Goal: Task Accomplishment & Management: Use online tool/utility

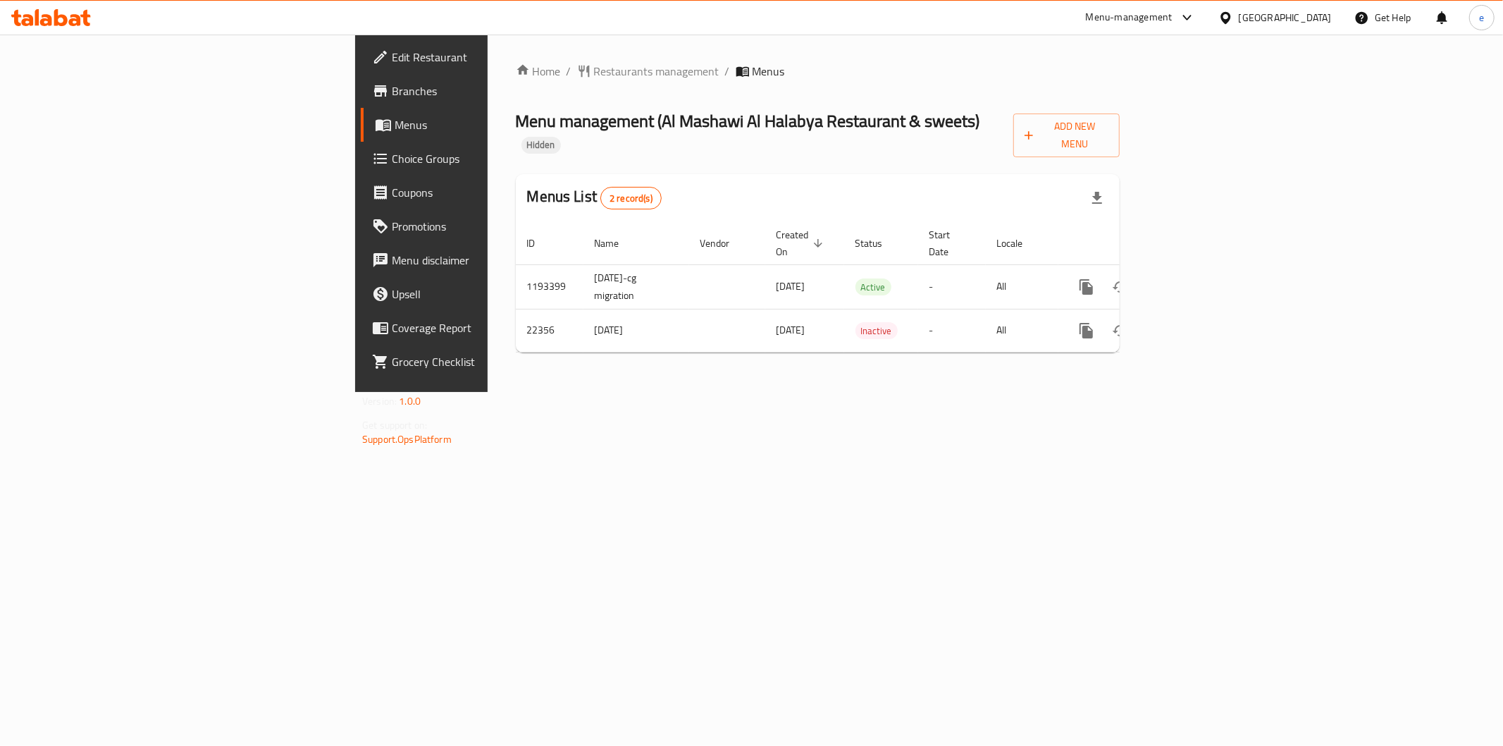
click at [392, 93] on span "Branches" at bounding box center [493, 90] width 203 height 17
click at [1109, 118] on span "Add New Menu" at bounding box center [1067, 135] width 84 height 35
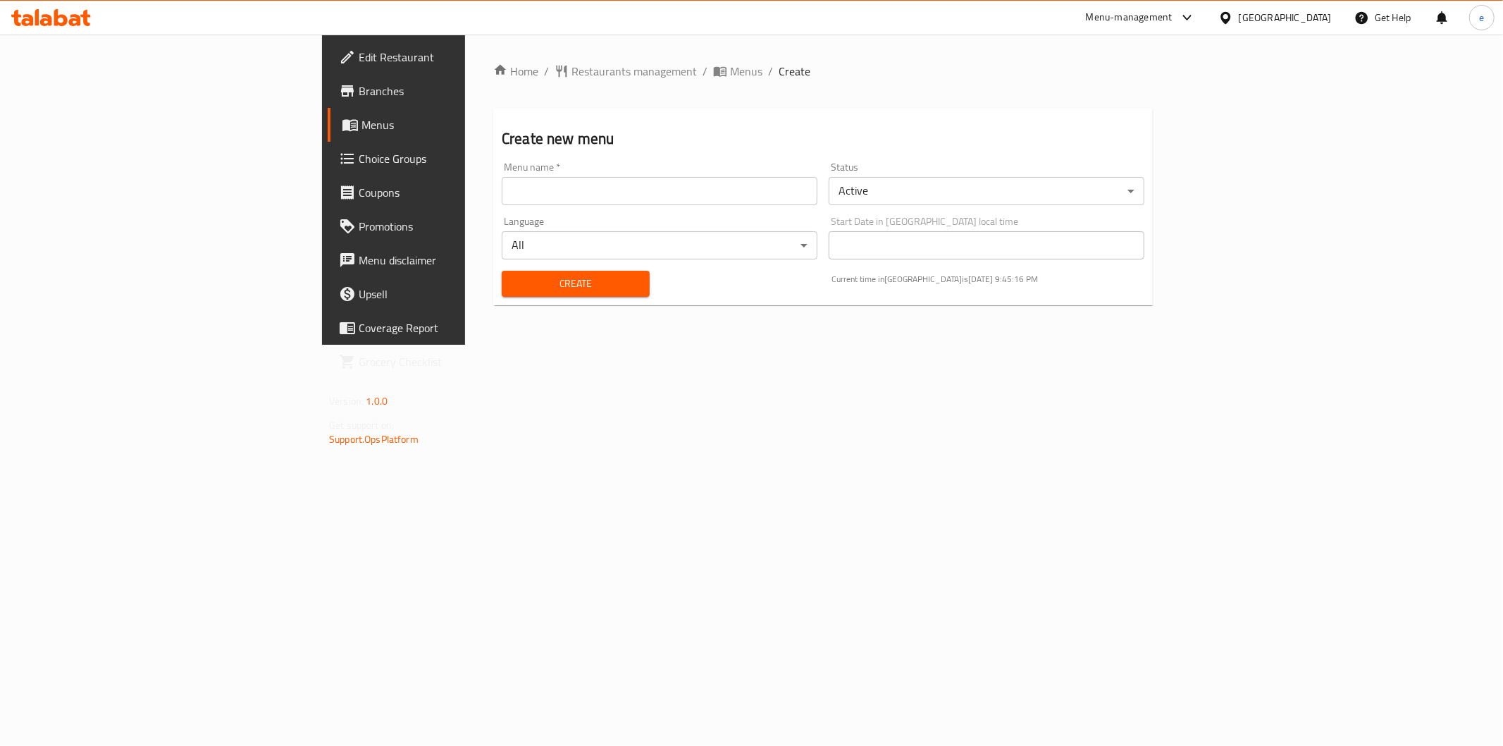
click at [359, 82] on span "Branches" at bounding box center [460, 90] width 203 height 17
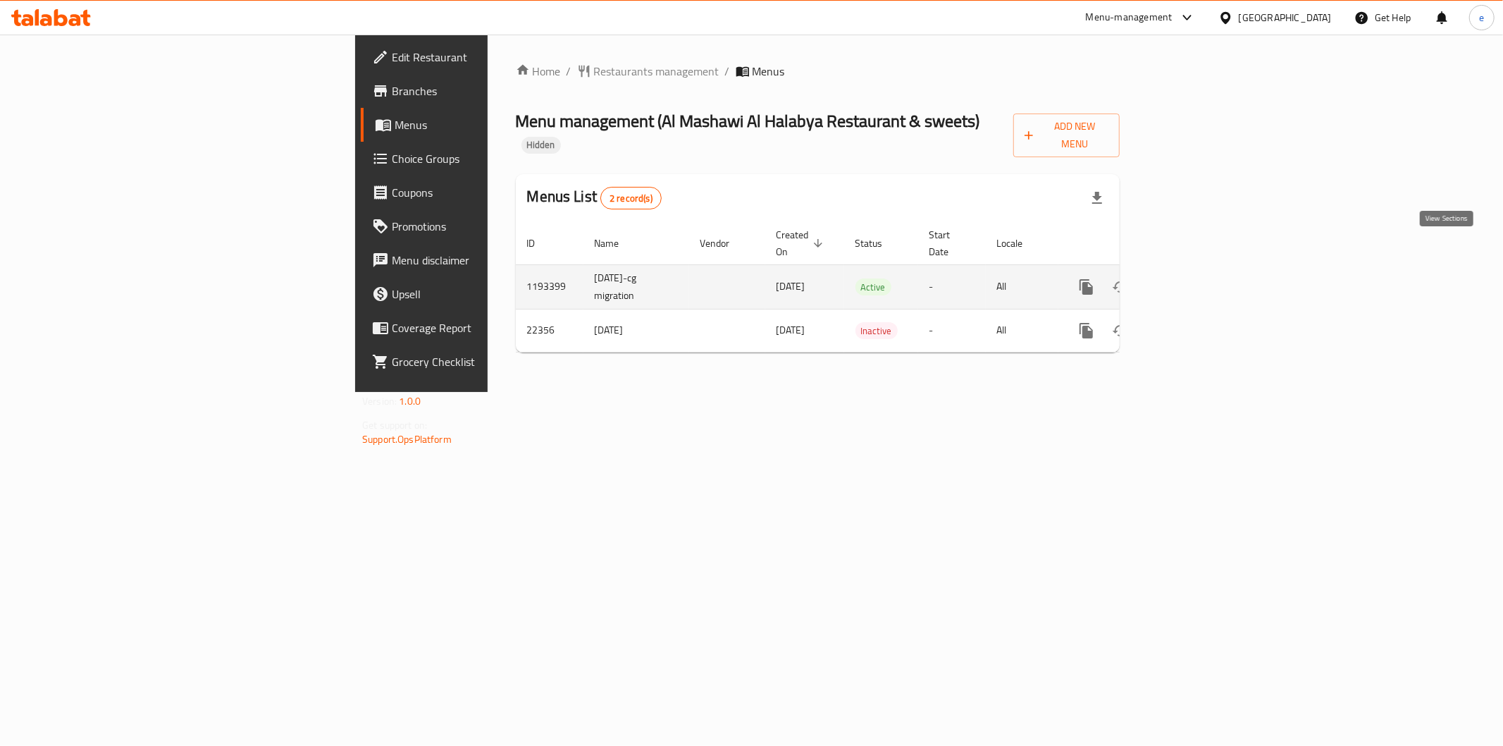
click at [1197, 278] on icon "enhanced table" at bounding box center [1188, 286] width 17 height 17
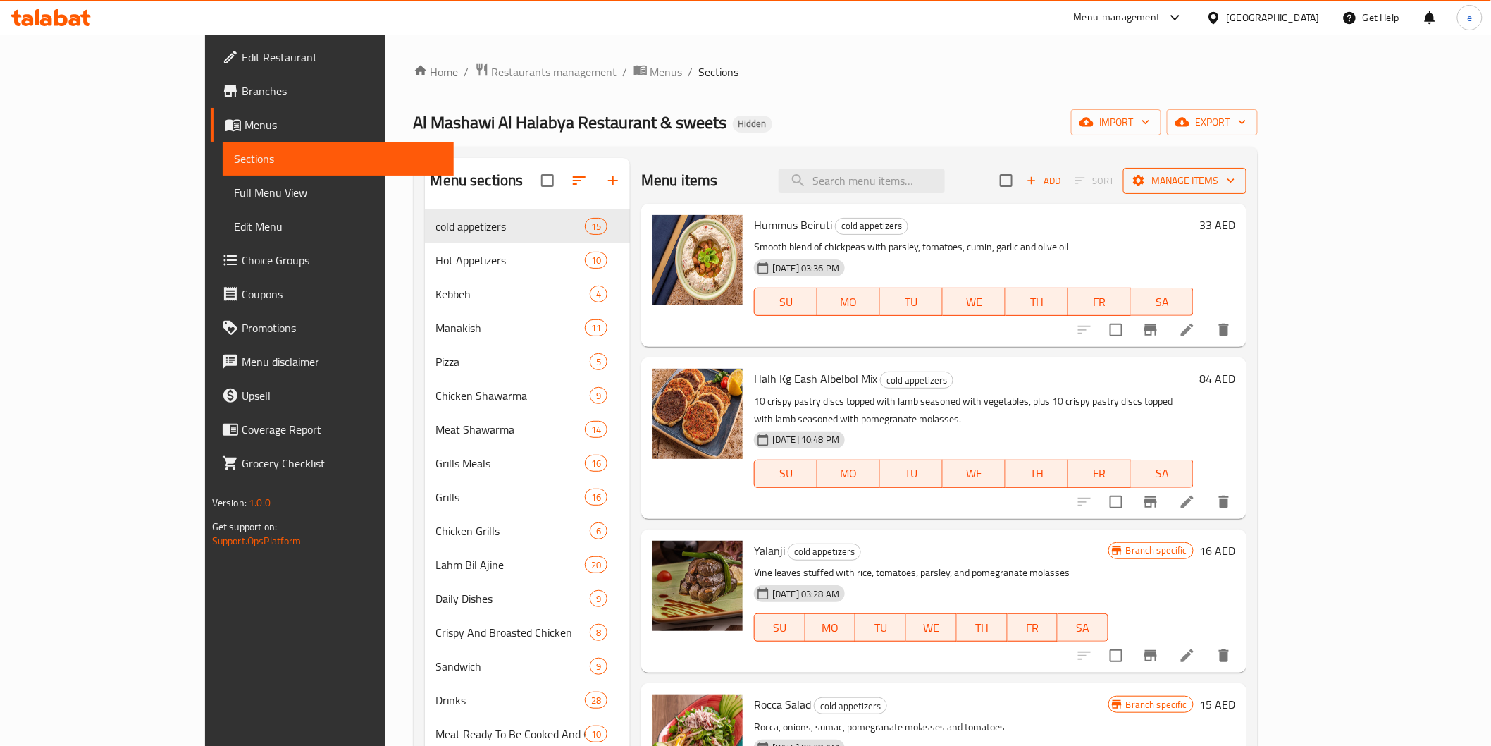
click at [1235, 183] on span "Manage items" at bounding box center [1185, 181] width 101 height 18
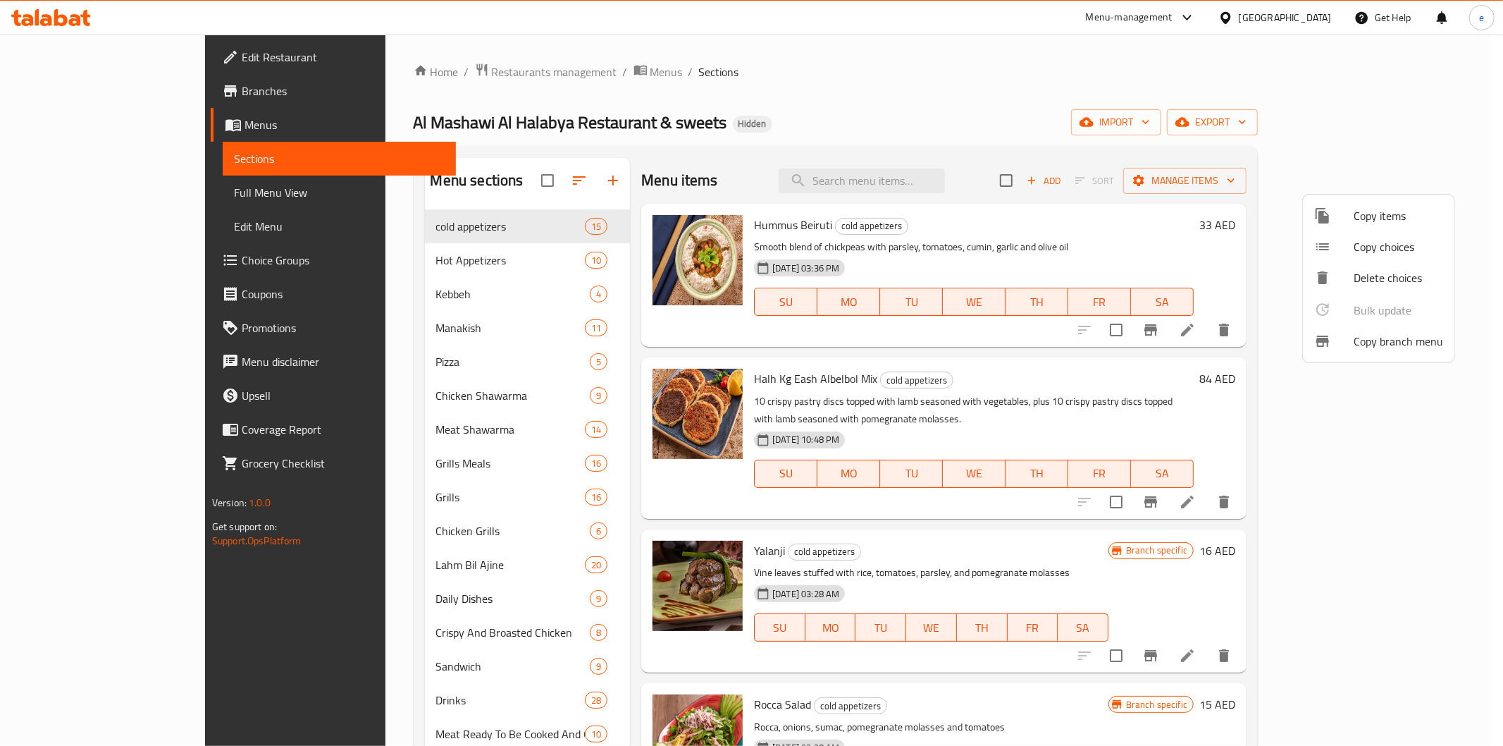
click at [1375, 342] on span "Copy branch menu" at bounding box center [1399, 341] width 90 height 17
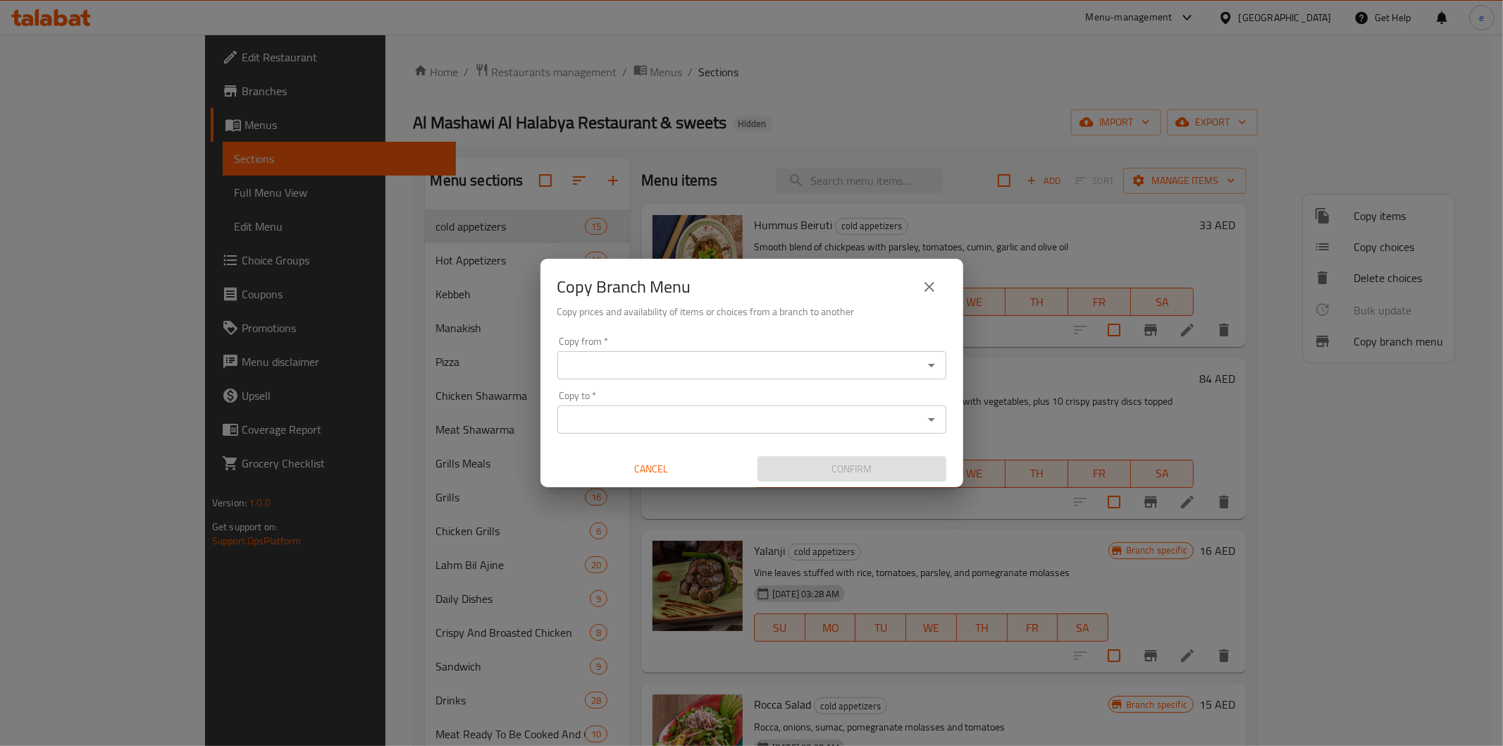
click at [699, 375] on div "Copy from *" at bounding box center [751, 365] width 389 height 28
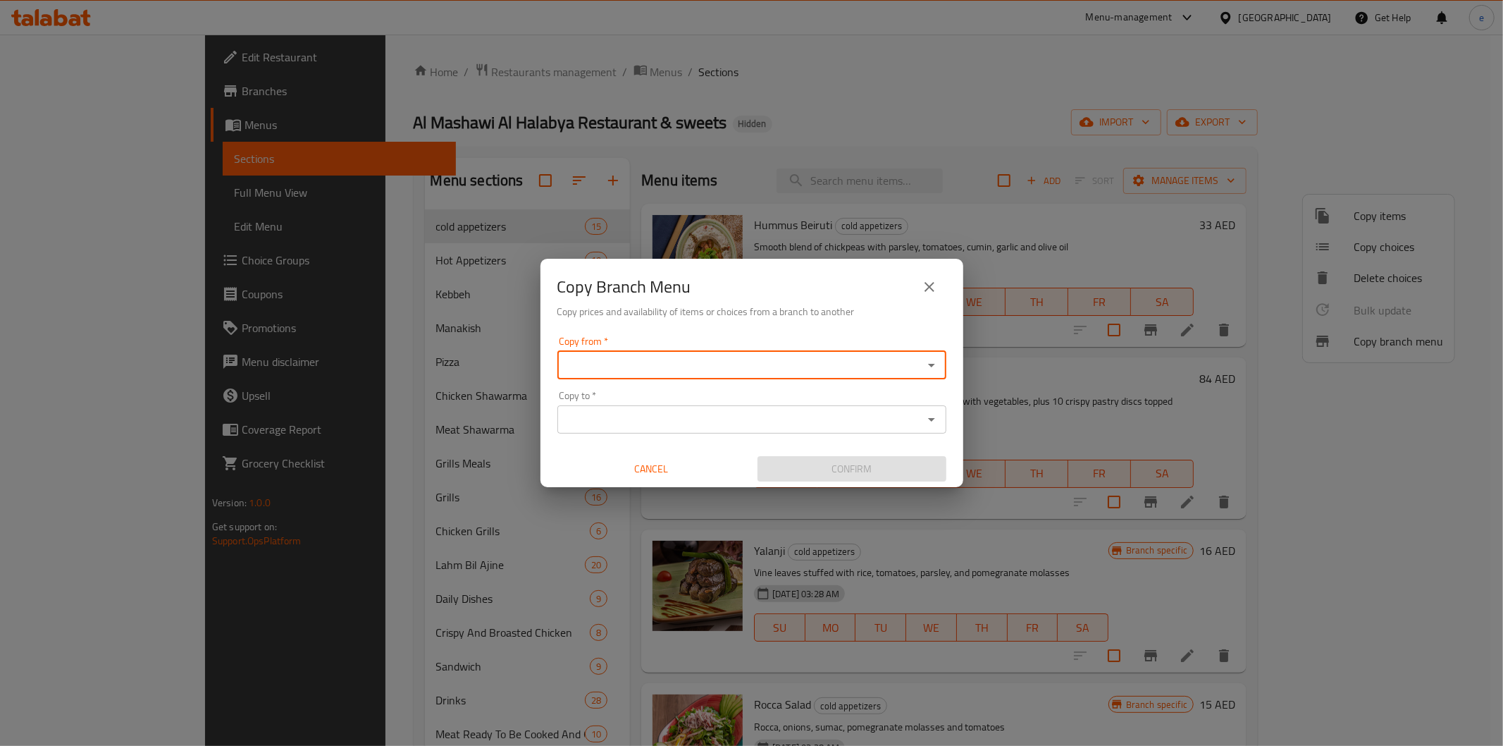
paste input "22575"
click at [798, 356] on input "22575" at bounding box center [740, 365] width 357 height 20
type input "2"
click at [903, 396] on span "22575" at bounding box center [919, 400] width 32 height 21
type input "Al Mashawi Al Halabya restaurant & Sweets , Al Majaz 2"
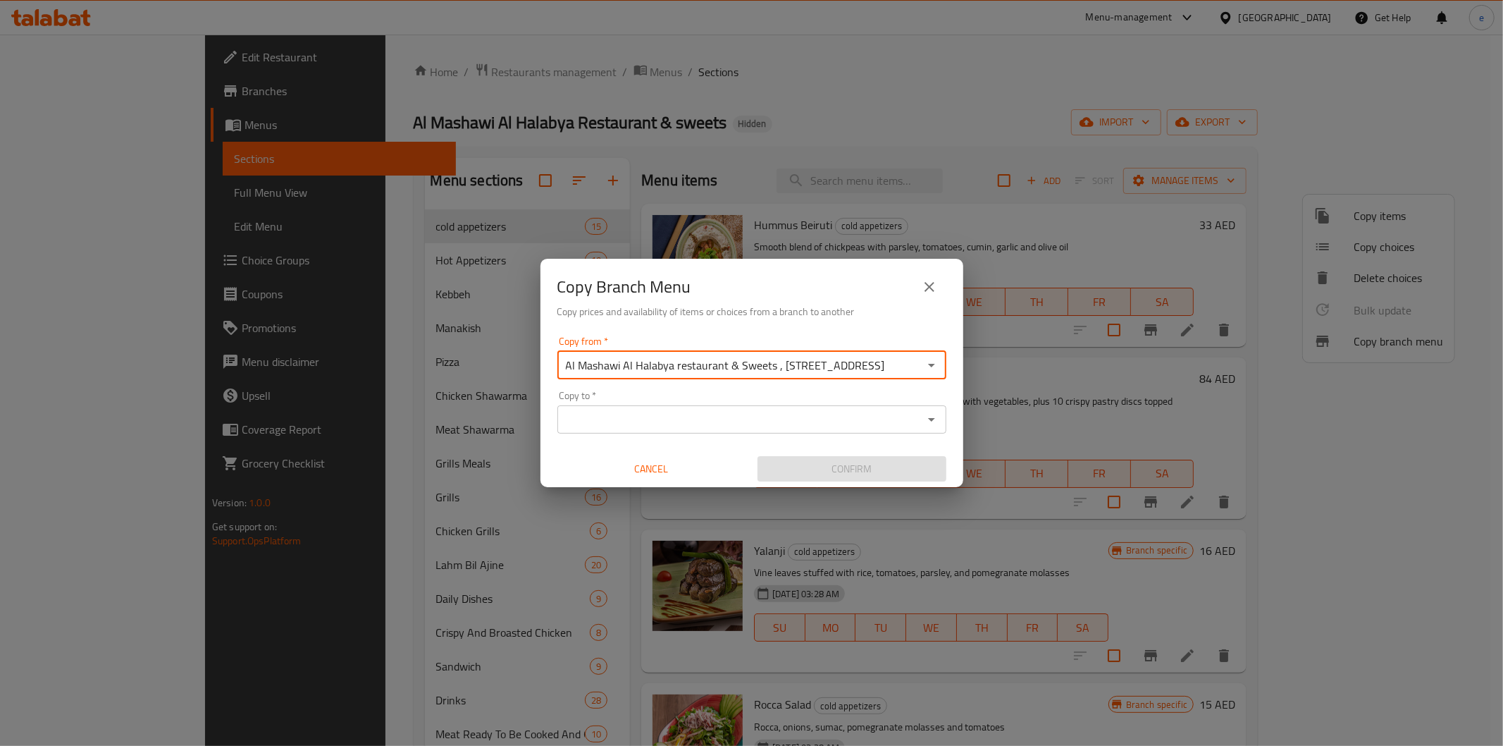
click at [853, 416] on input "Copy to   *" at bounding box center [740, 419] width 357 height 20
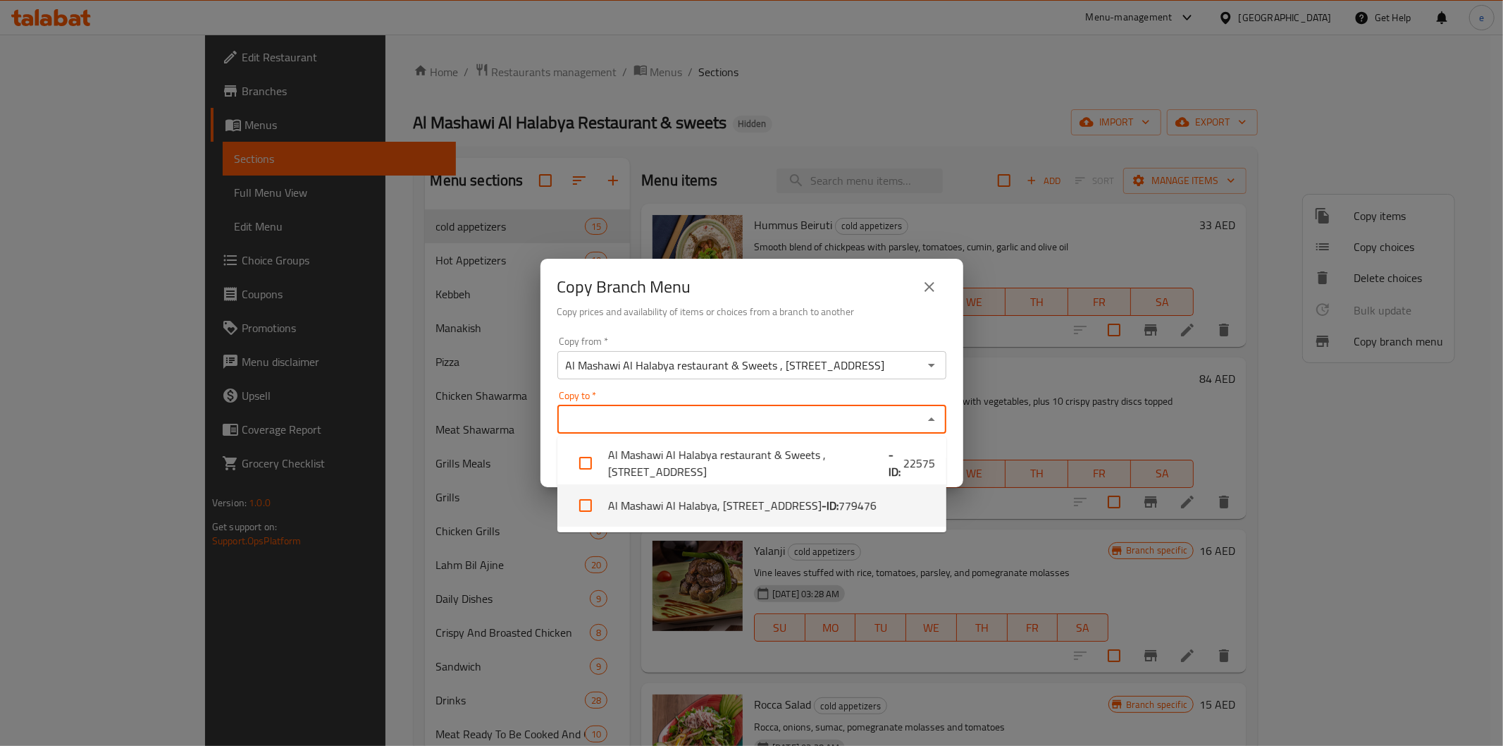
click at [839, 502] on span "779476" at bounding box center [858, 505] width 38 height 17
click at [700, 504] on li "Al Mashawi Al Halabya, Al Majaz 1 - ID: 779476" at bounding box center [751, 505] width 389 height 42
checkbox input "true"
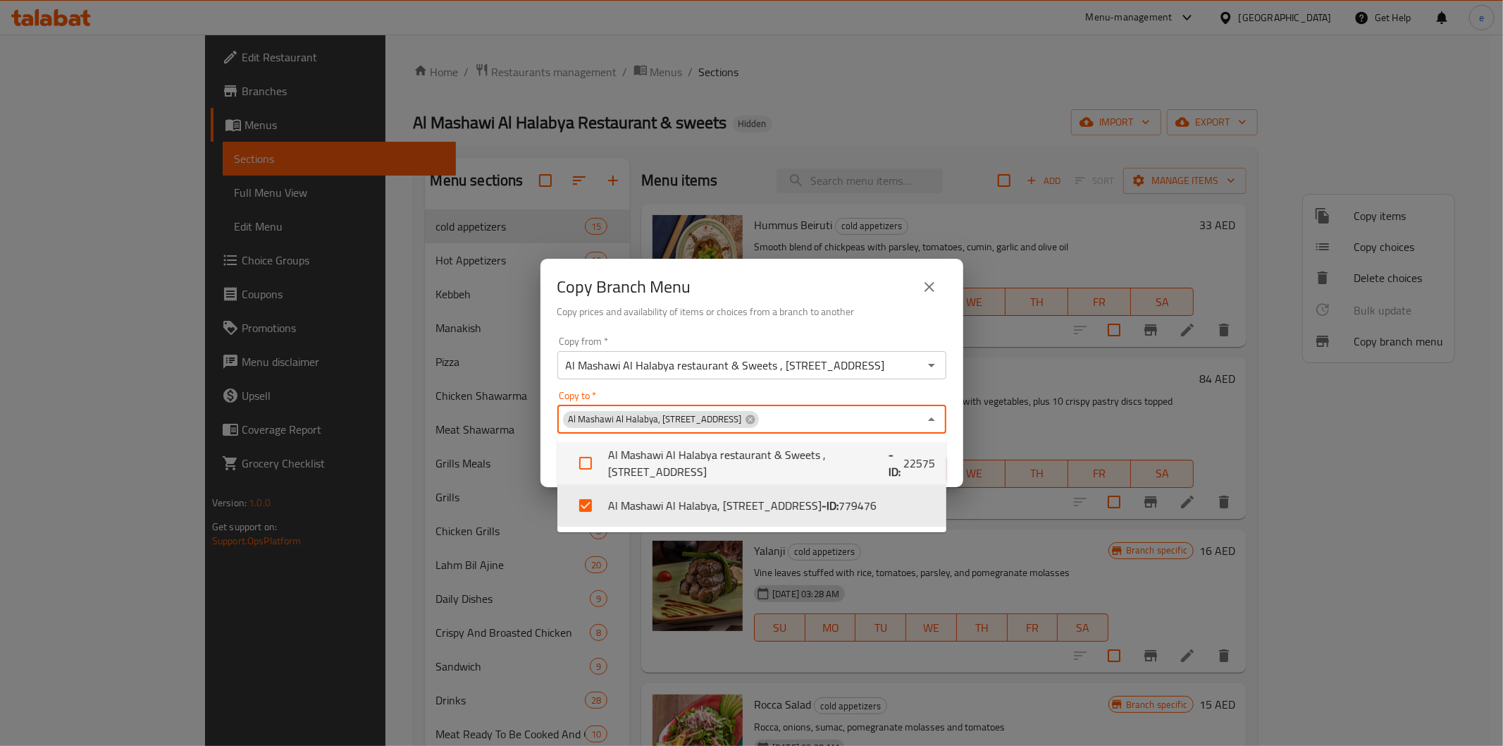
click at [851, 307] on h6 "Copy prices and availability of items or choices from a branch to another" at bounding box center [751, 312] width 389 height 16
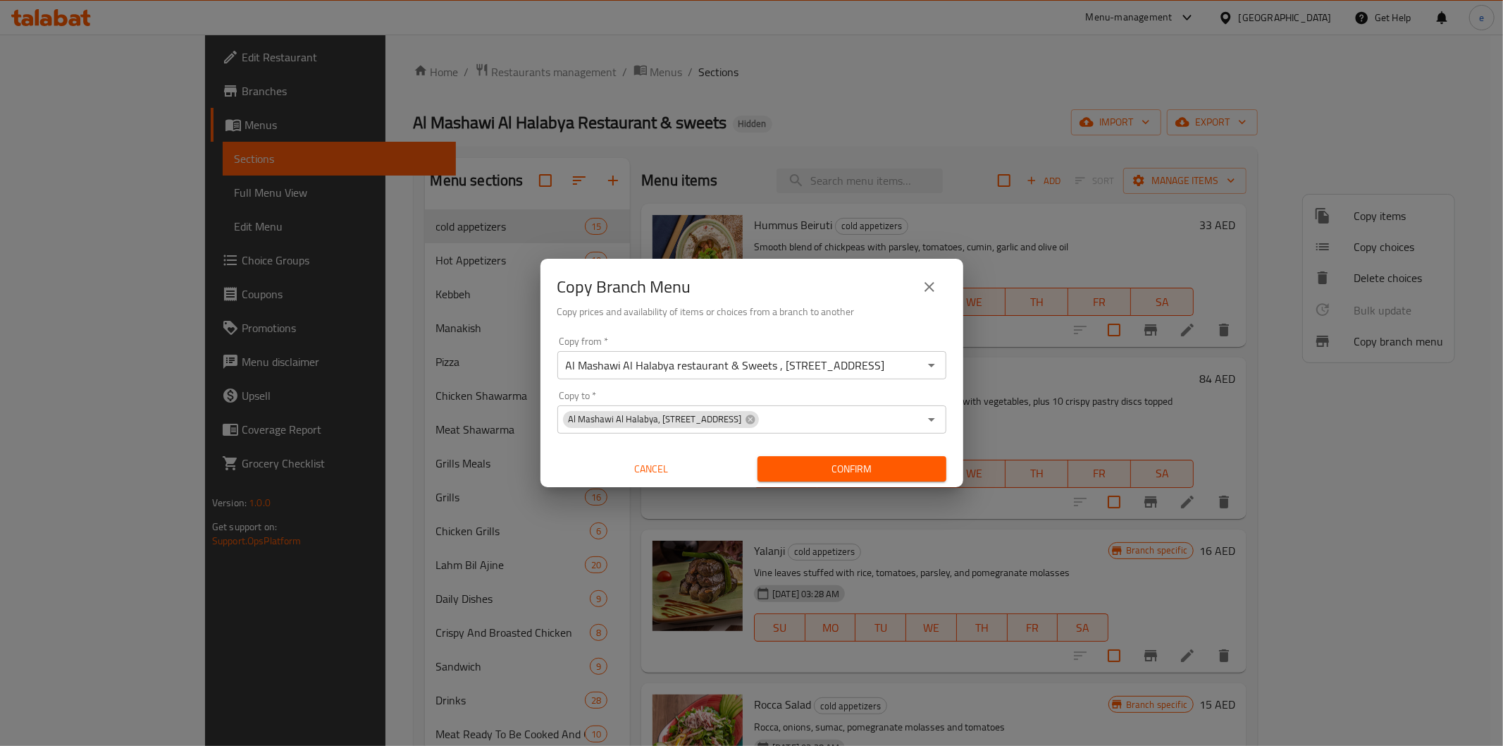
click at [842, 474] on span "Confirm" at bounding box center [852, 469] width 166 height 18
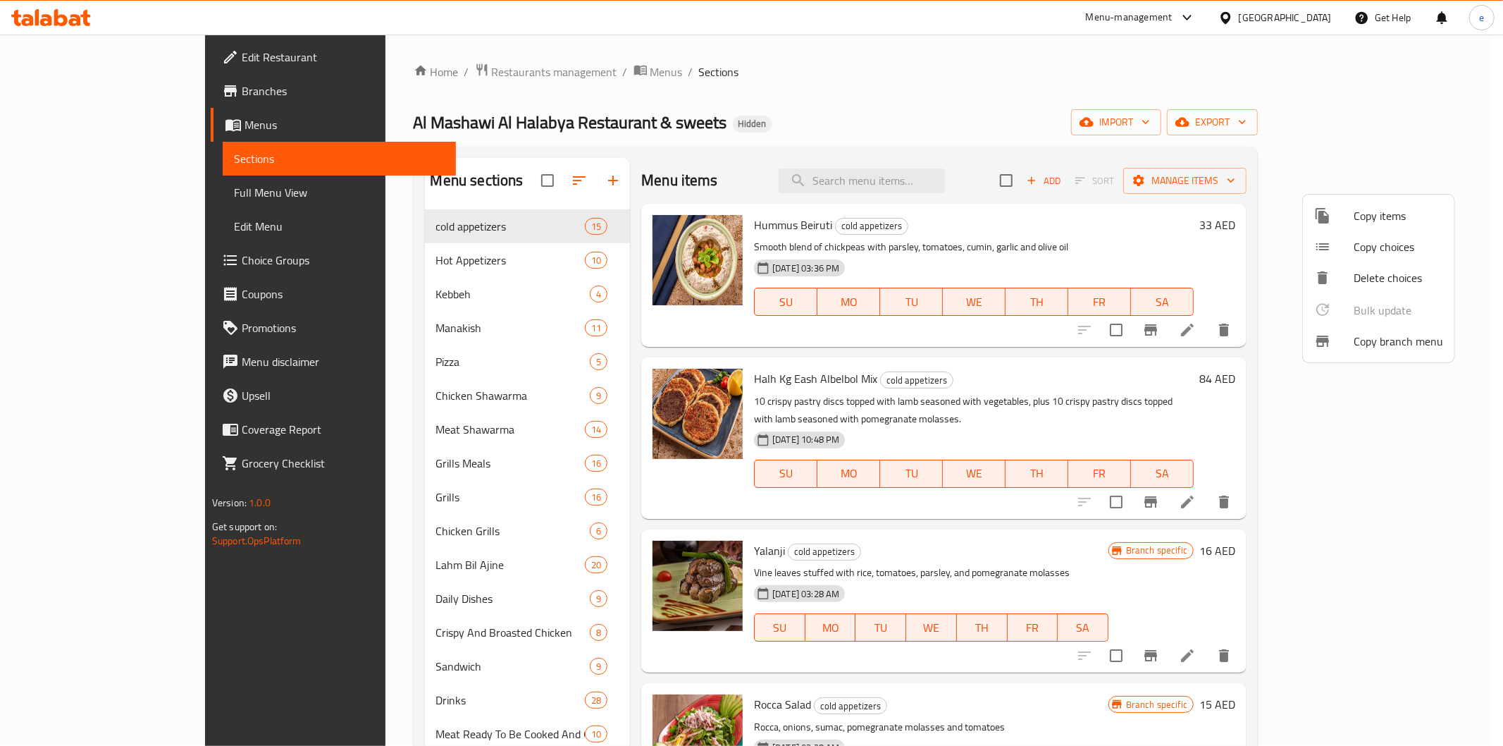
click at [1388, 336] on span "Copy branch menu" at bounding box center [1399, 341] width 90 height 17
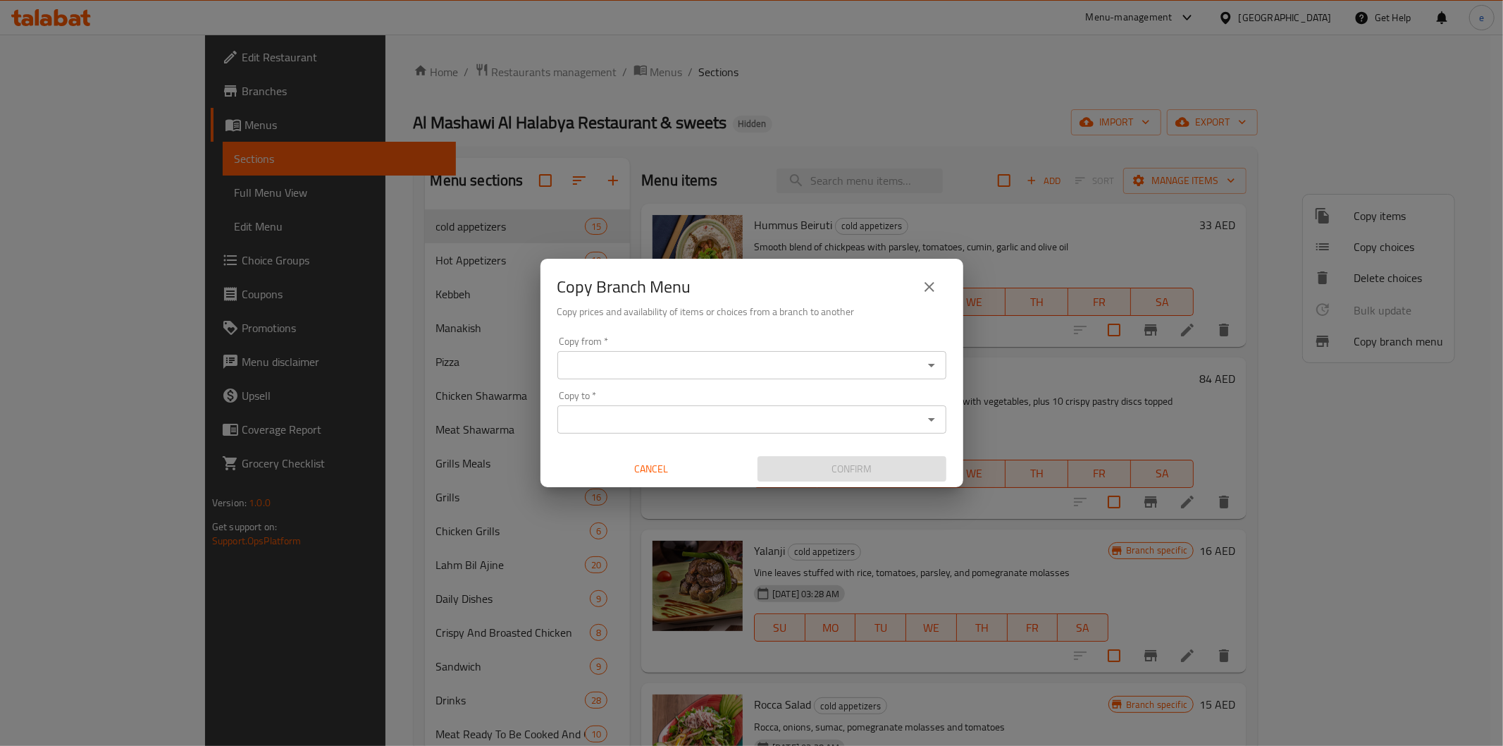
click at [851, 358] on input "Copy from   *" at bounding box center [740, 365] width 357 height 20
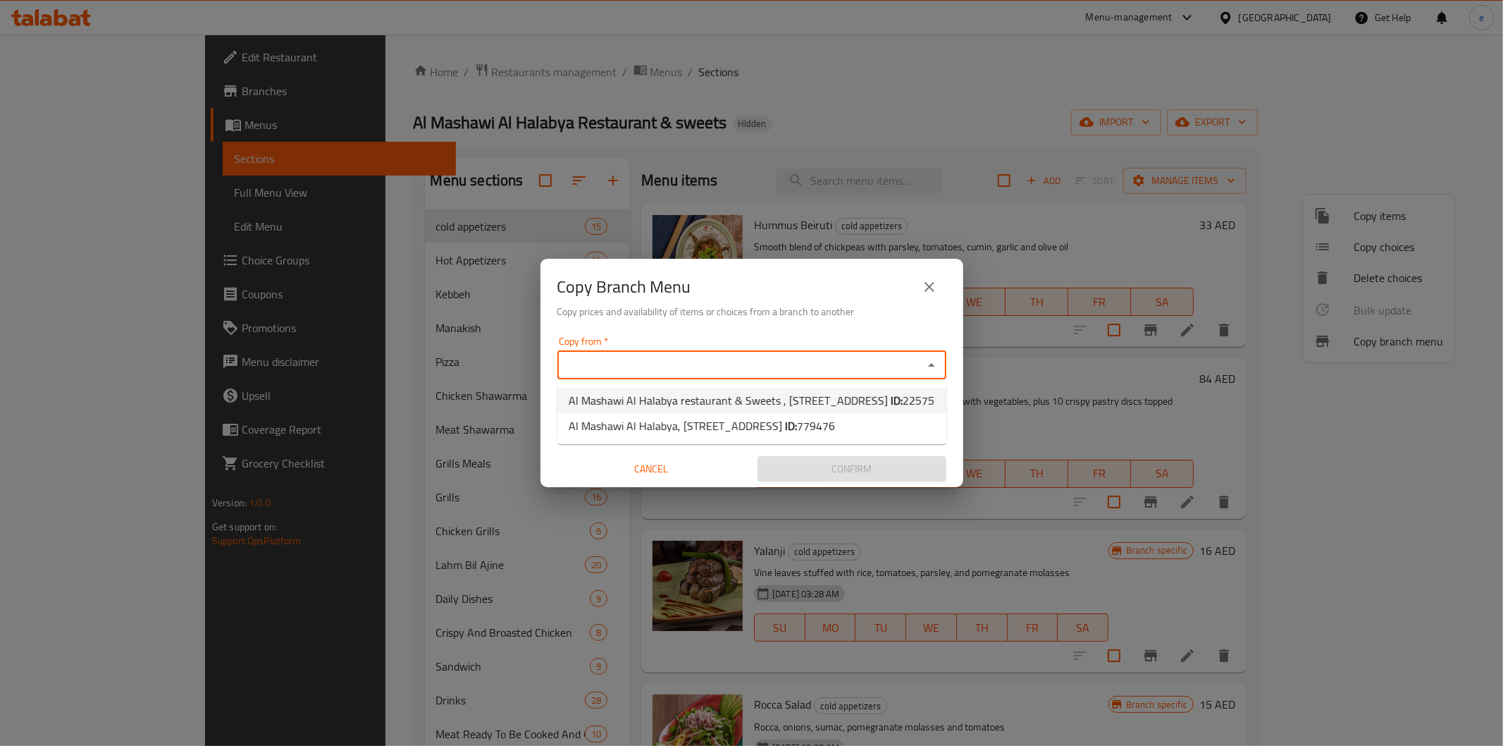
click at [820, 397] on span "Al Mashawi Al Halabya restaurant & Sweets , Al Majaz 2 ID: 22575" at bounding box center [752, 400] width 366 height 17
type input "Al Mashawi Al Halabya restaurant & Sweets , Al Majaz 2"
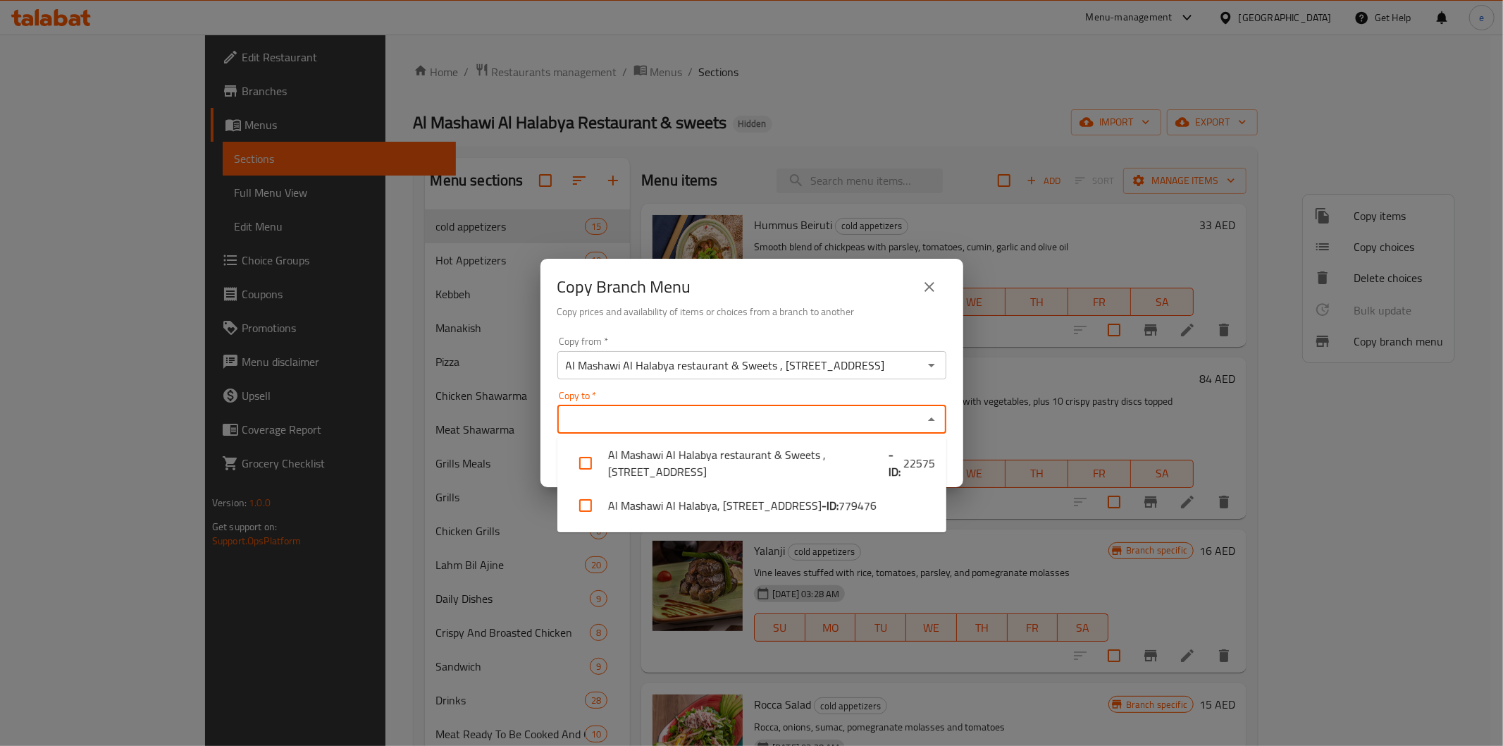
click at [876, 420] on input "Copy to   *" at bounding box center [740, 419] width 357 height 20
click at [865, 502] on li "Al Mashawi Al Halabya, Al Majaz 1 - ID: 779476" at bounding box center [751, 505] width 389 height 42
checkbox input "true"
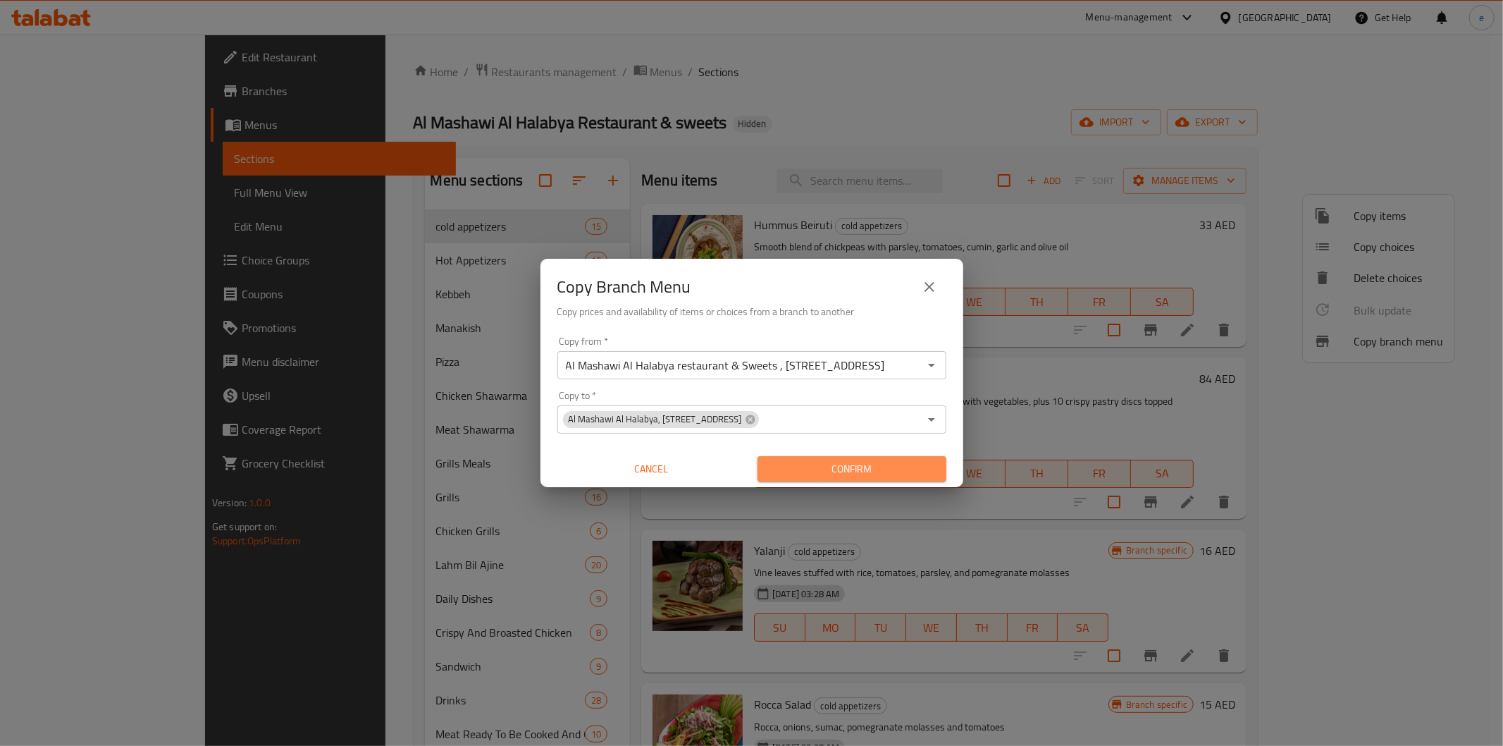
click at [839, 469] on span "Confirm" at bounding box center [852, 469] width 166 height 18
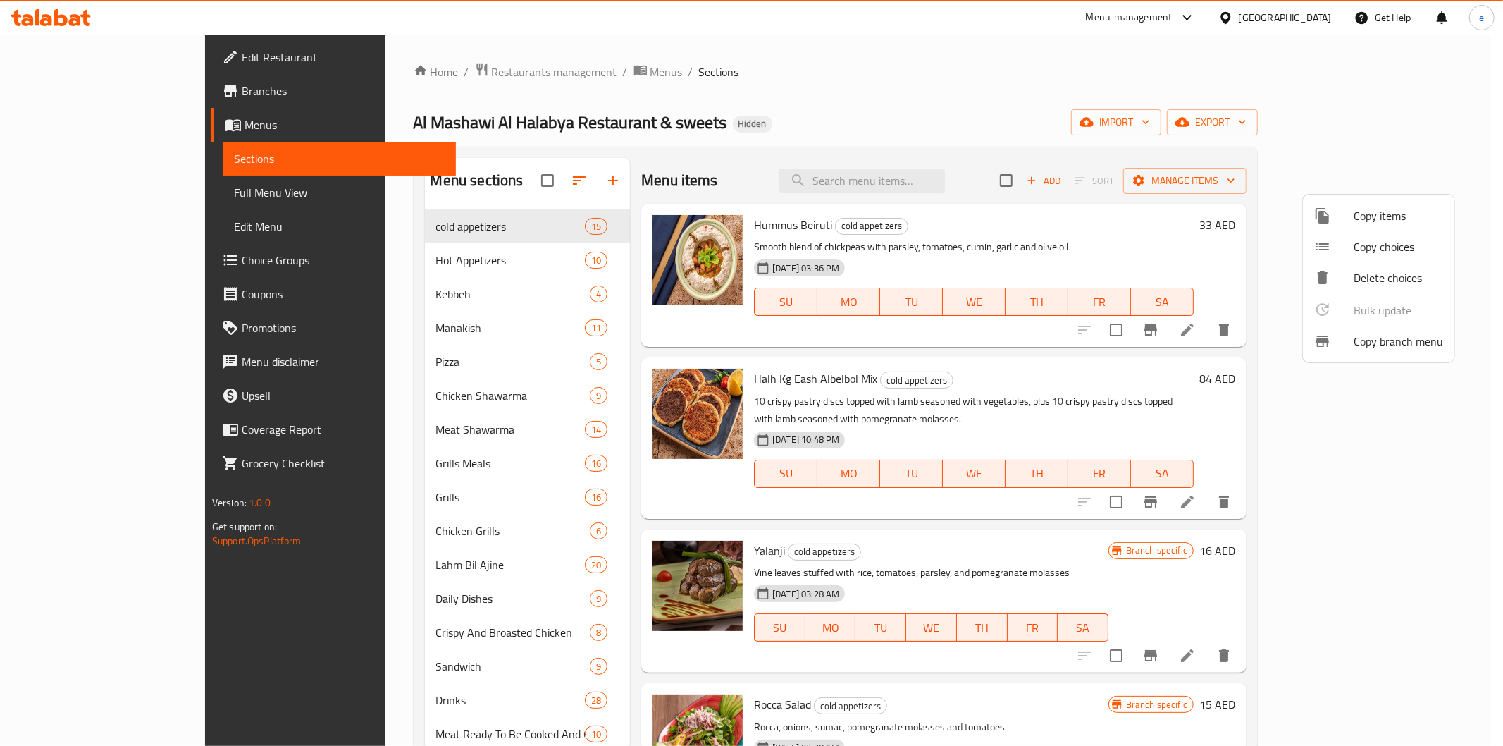
click at [1397, 343] on span "Copy branch menu" at bounding box center [1399, 341] width 90 height 17
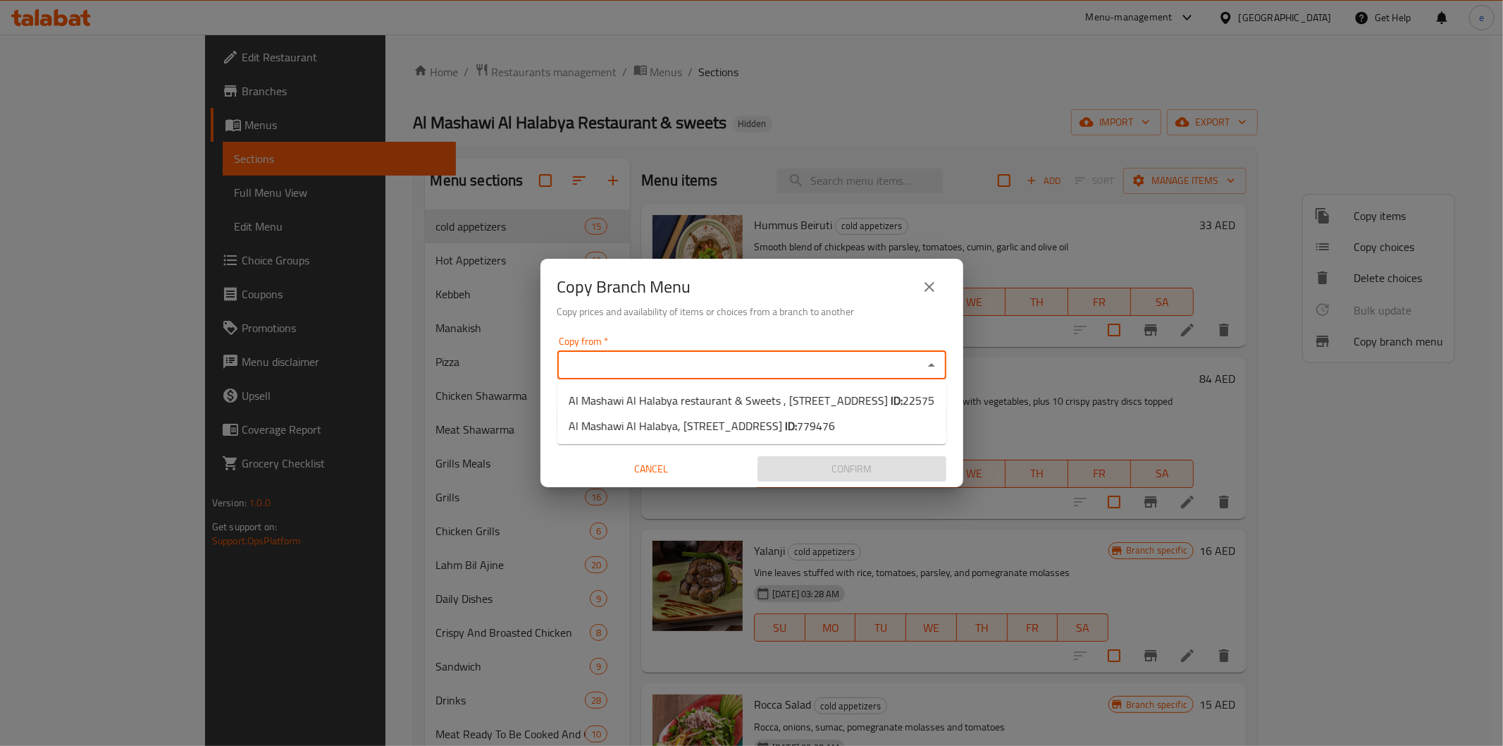
click at [817, 371] on input "Copy from   *" at bounding box center [740, 365] width 357 height 20
click at [903, 396] on span "22575" at bounding box center [919, 400] width 32 height 21
type input "Al Mashawi Al Halabya restaurant & Sweets , Al Majaz 2"
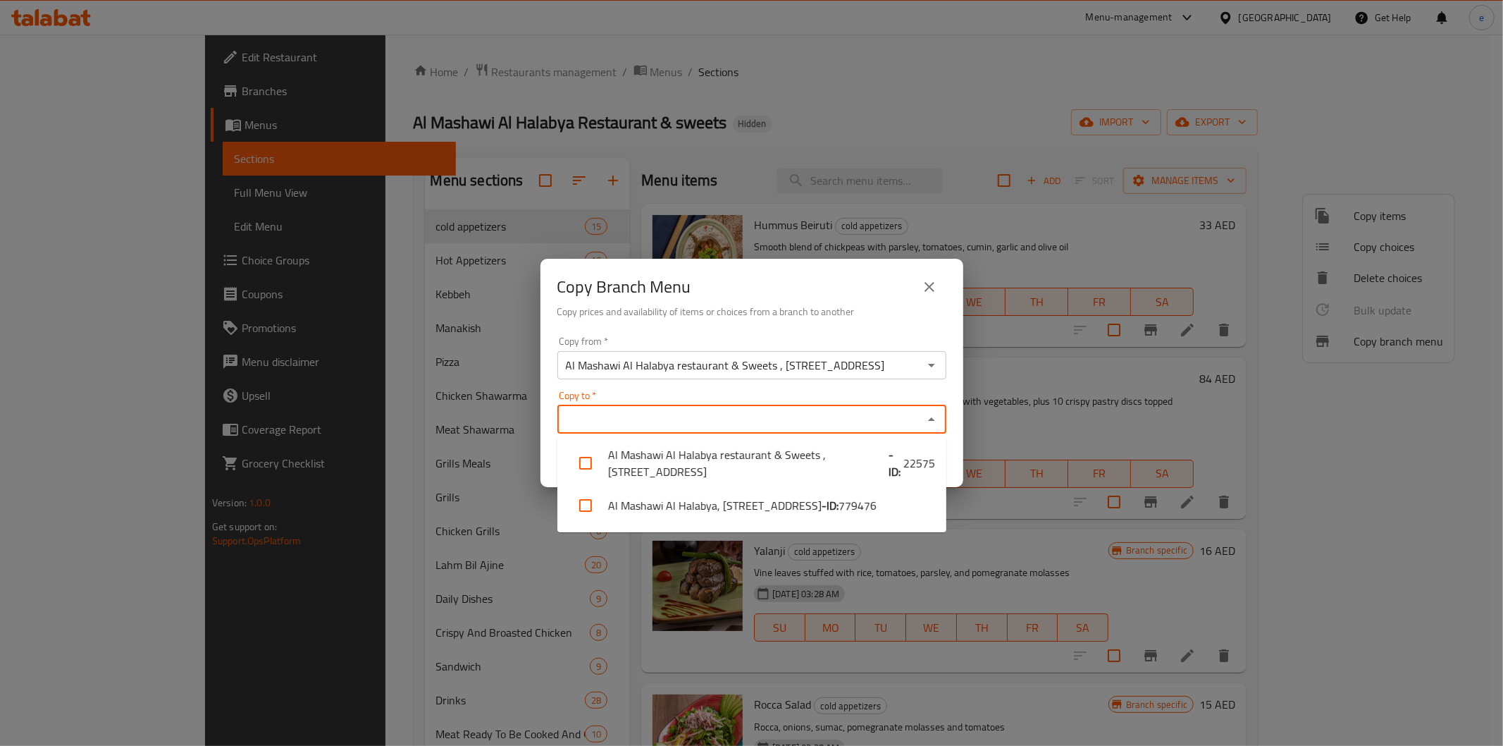
click at [801, 419] on input "Copy to   *" at bounding box center [740, 419] width 357 height 20
click at [822, 507] on b "- ID:" at bounding box center [830, 505] width 17 height 17
checkbox input "true"
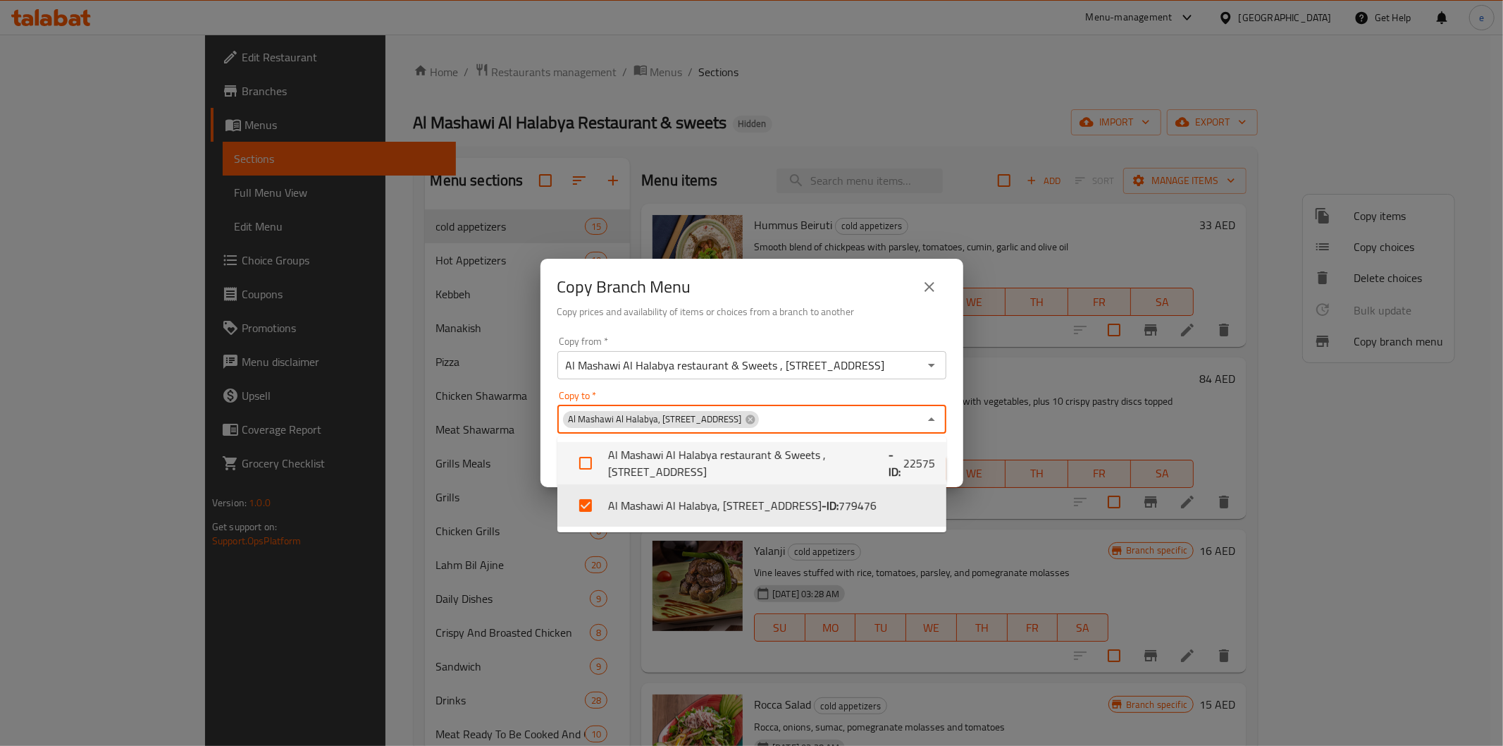
click at [822, 392] on div "Copy to   * Al Mashawi Al Halabya, Al Majaz 1 Copy to *" at bounding box center [751, 411] width 389 height 43
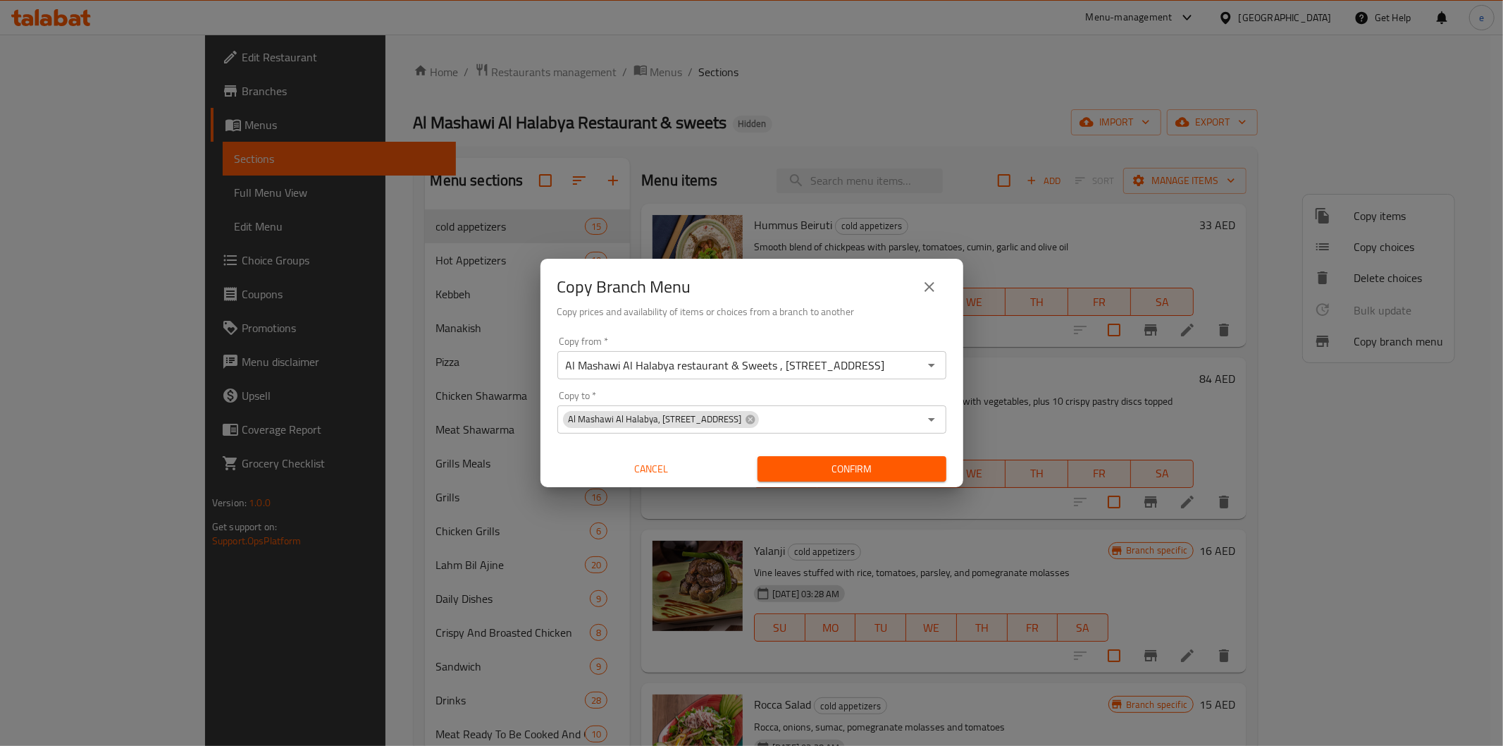
click at [870, 319] on h6 "Copy prices and availability of items or choices from a branch to another" at bounding box center [751, 312] width 389 height 16
click at [868, 470] on span "Confirm" at bounding box center [852, 469] width 166 height 18
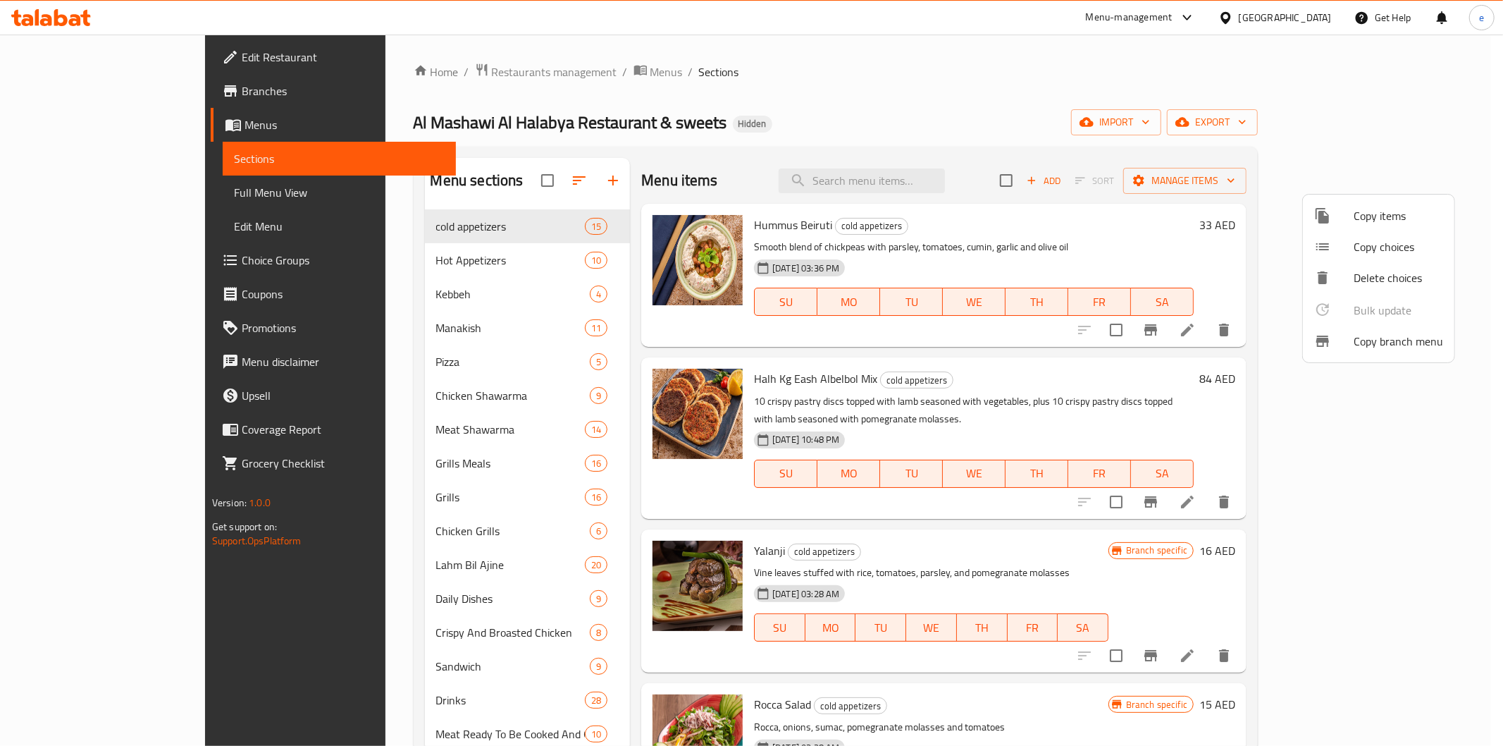
click at [1018, 138] on div at bounding box center [751, 373] width 1503 height 746
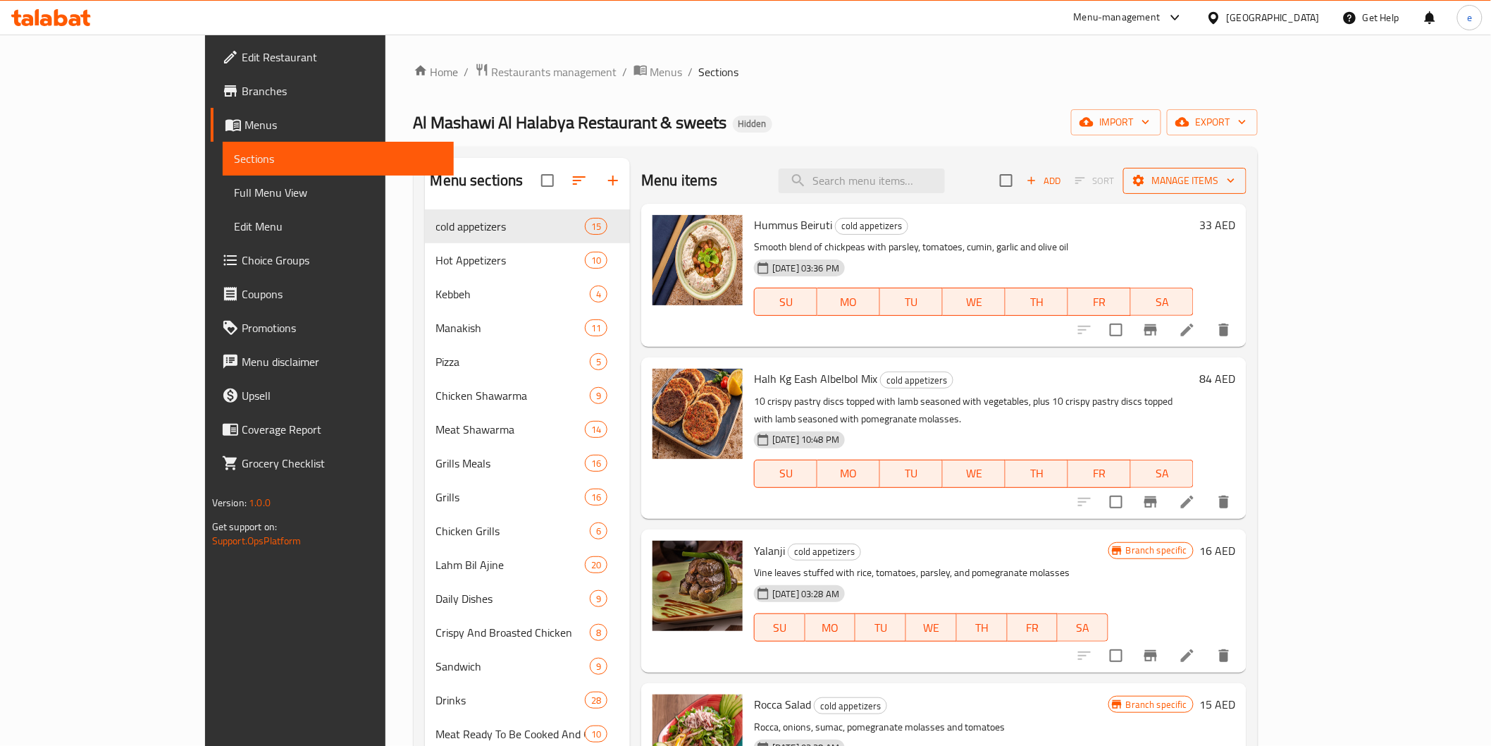
click at [1235, 181] on span "Manage items" at bounding box center [1185, 181] width 101 height 18
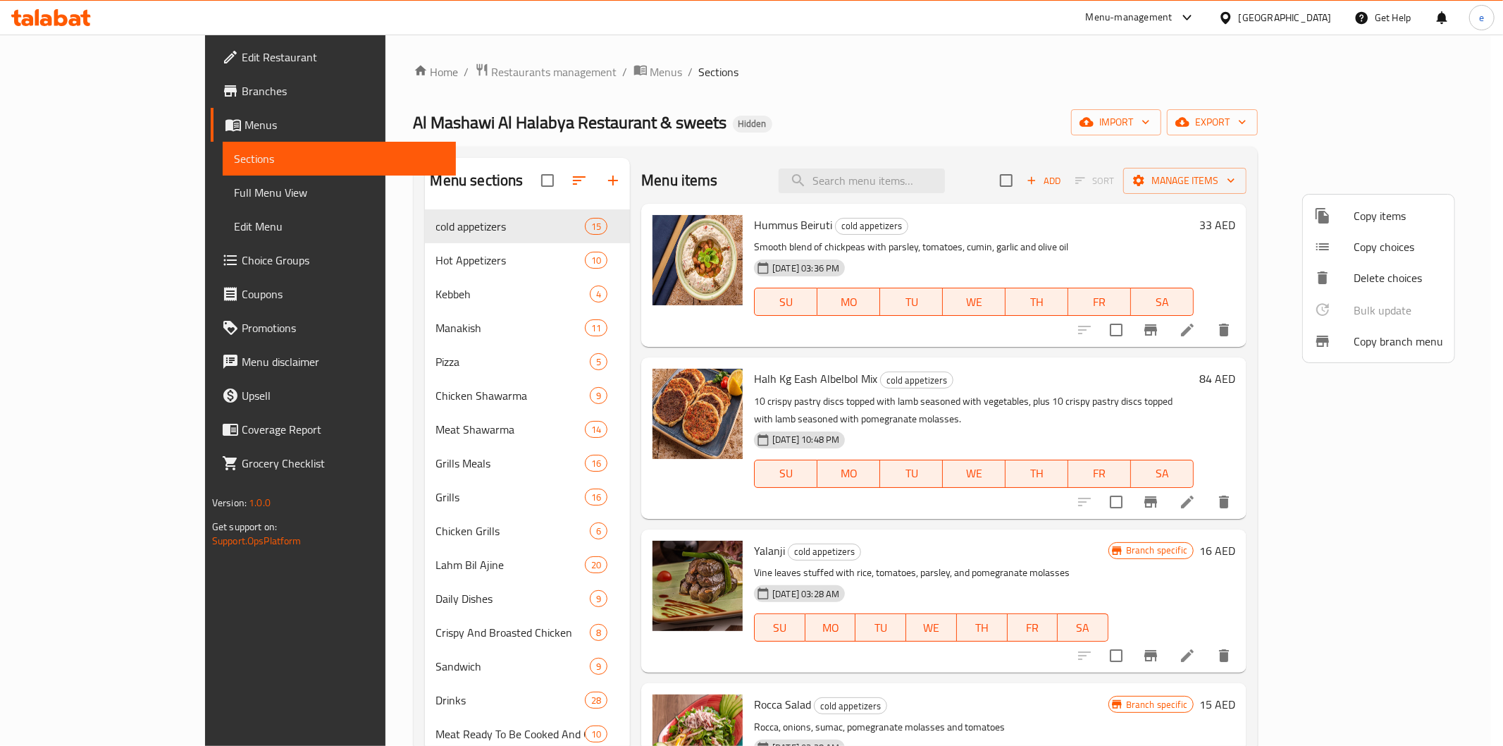
click at [1337, 343] on div at bounding box center [1333, 341] width 39 height 17
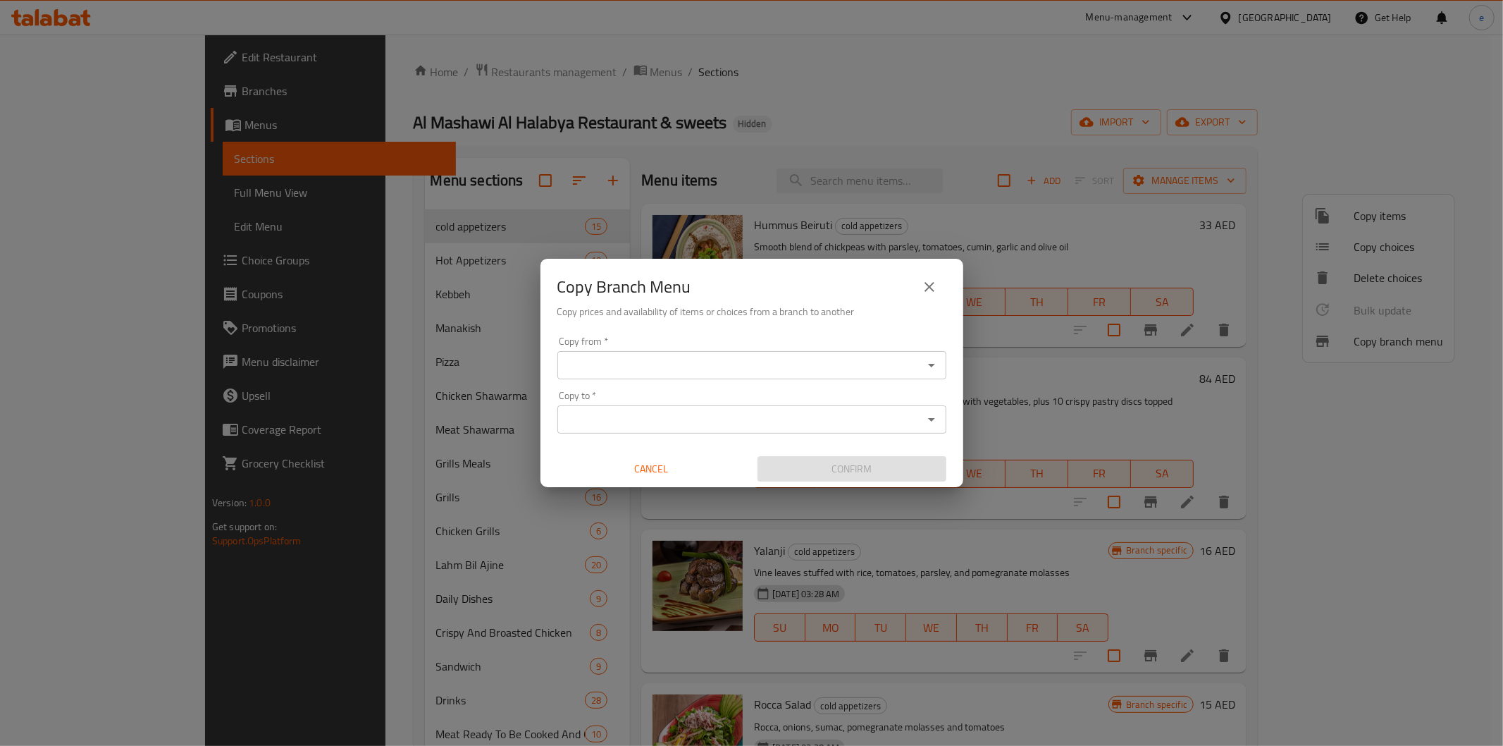
click at [766, 354] on div "Copy from *" at bounding box center [751, 365] width 389 height 28
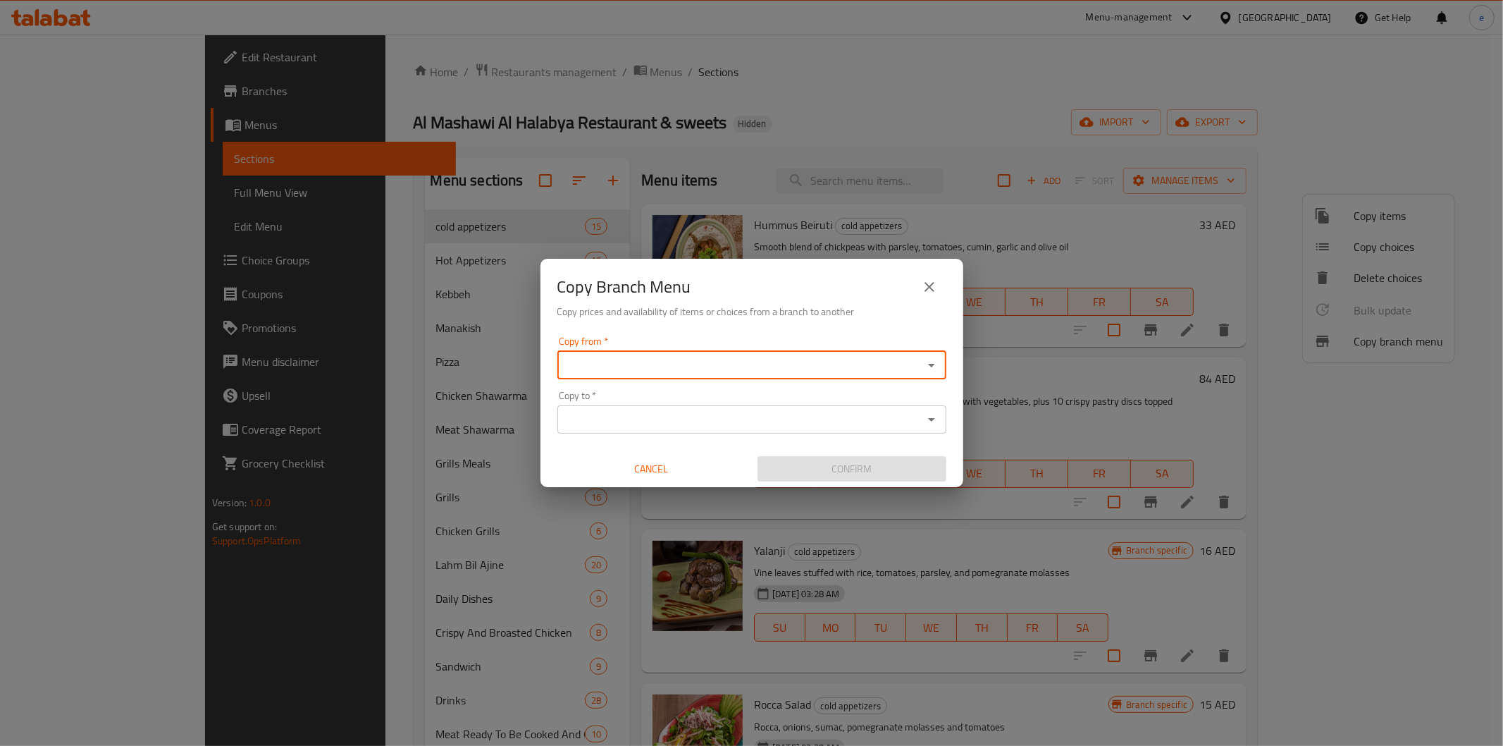
click at [875, 378] on div "Copy from *" at bounding box center [751, 365] width 389 height 28
click at [936, 366] on icon "Open" at bounding box center [931, 365] width 17 height 17
click at [782, 402] on span "Al Mashawi Al Halabya restaurant & Sweets , Al Majaz 2 ID: 22575" at bounding box center [752, 400] width 366 height 17
type input "Al Mashawi Al Halabya restaurant & Sweets , Al Majaz 2"
click at [934, 424] on icon "Open" at bounding box center [931, 419] width 17 height 17
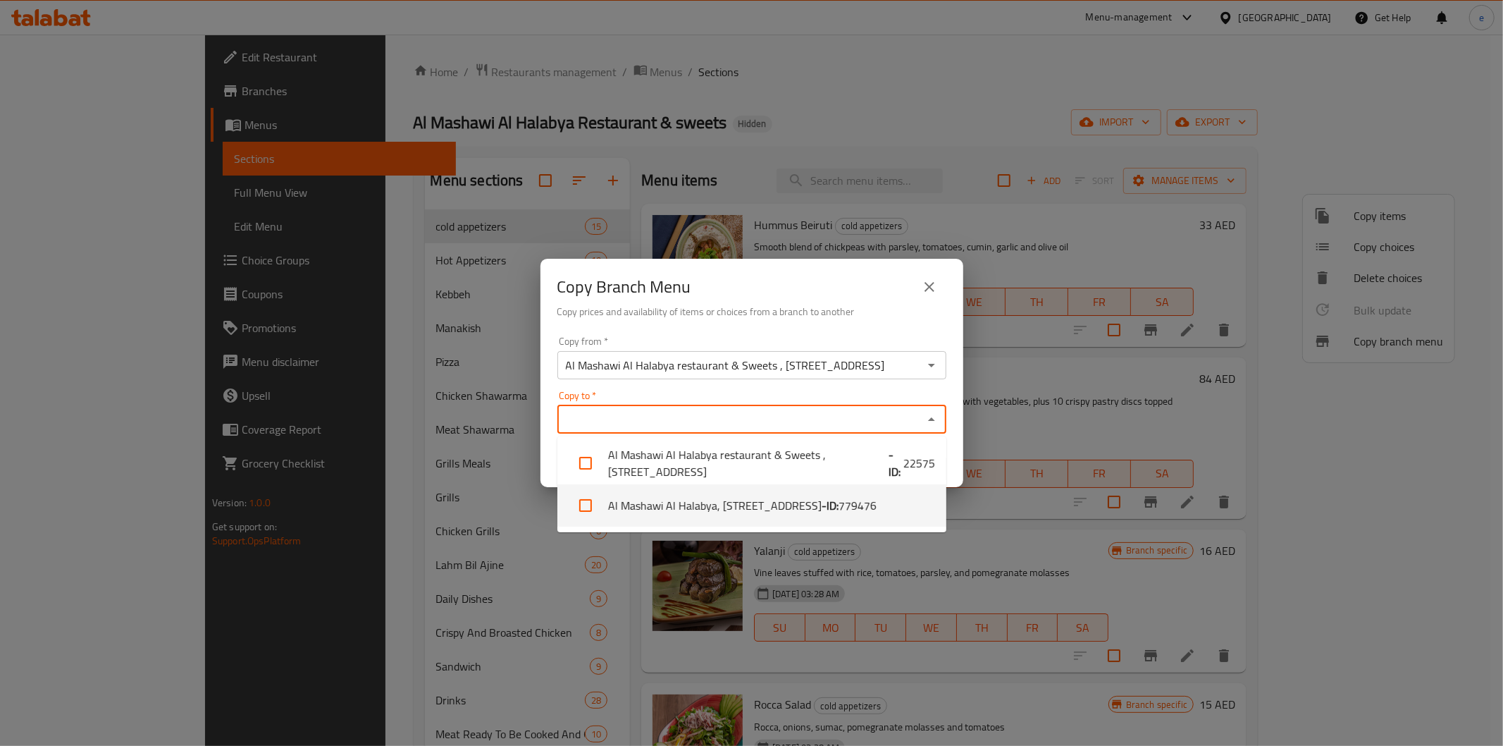
click at [879, 496] on li "Al Mashawi Al Halabya, Al Majaz 1 - ID: 779476" at bounding box center [751, 505] width 389 height 42
checkbox input "true"
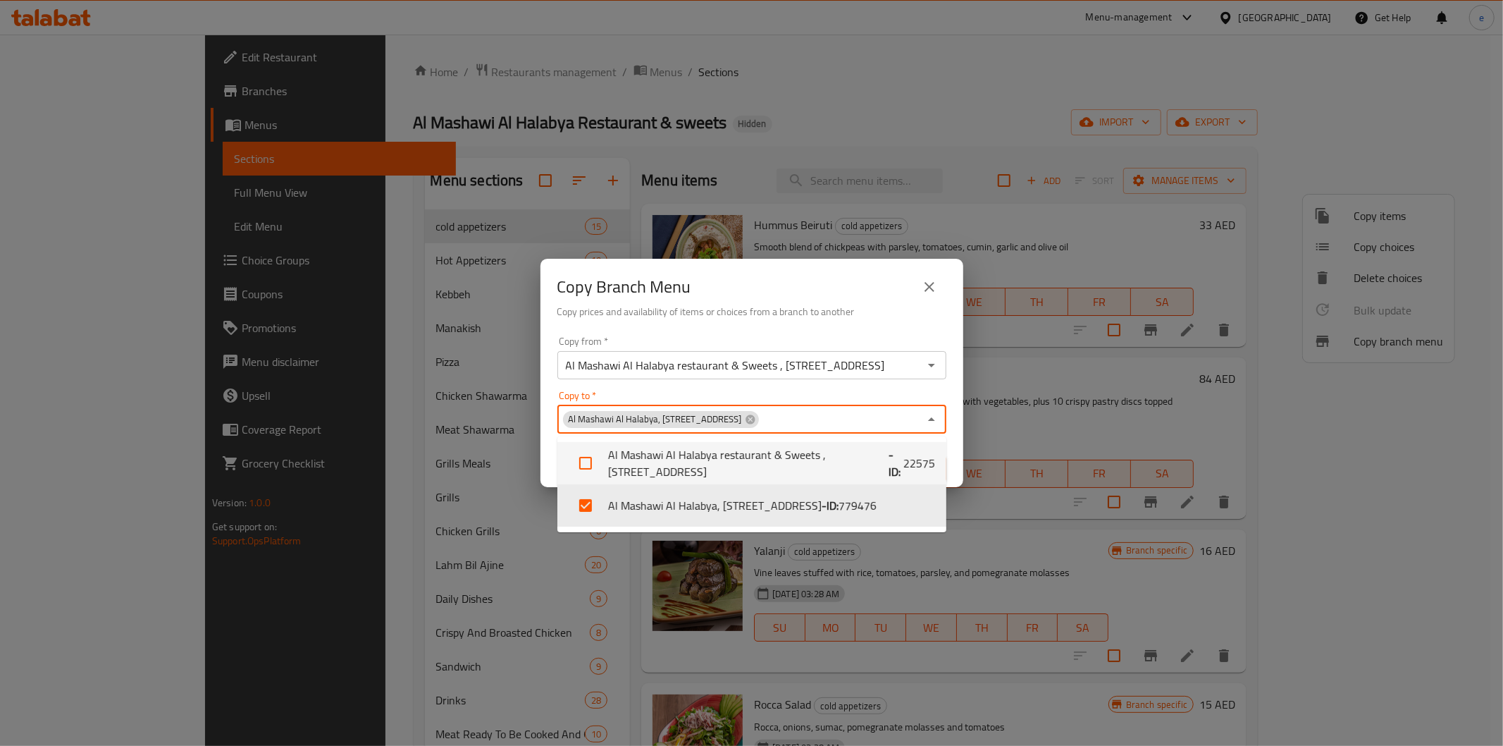
click at [770, 404] on div "Copy to   * Al Mashawi Al Halabya, Al Majaz 1 Copy to *" at bounding box center [751, 411] width 389 height 43
click at [858, 304] on h6 "Copy prices and availability of items or choices from a branch to another" at bounding box center [751, 312] width 389 height 16
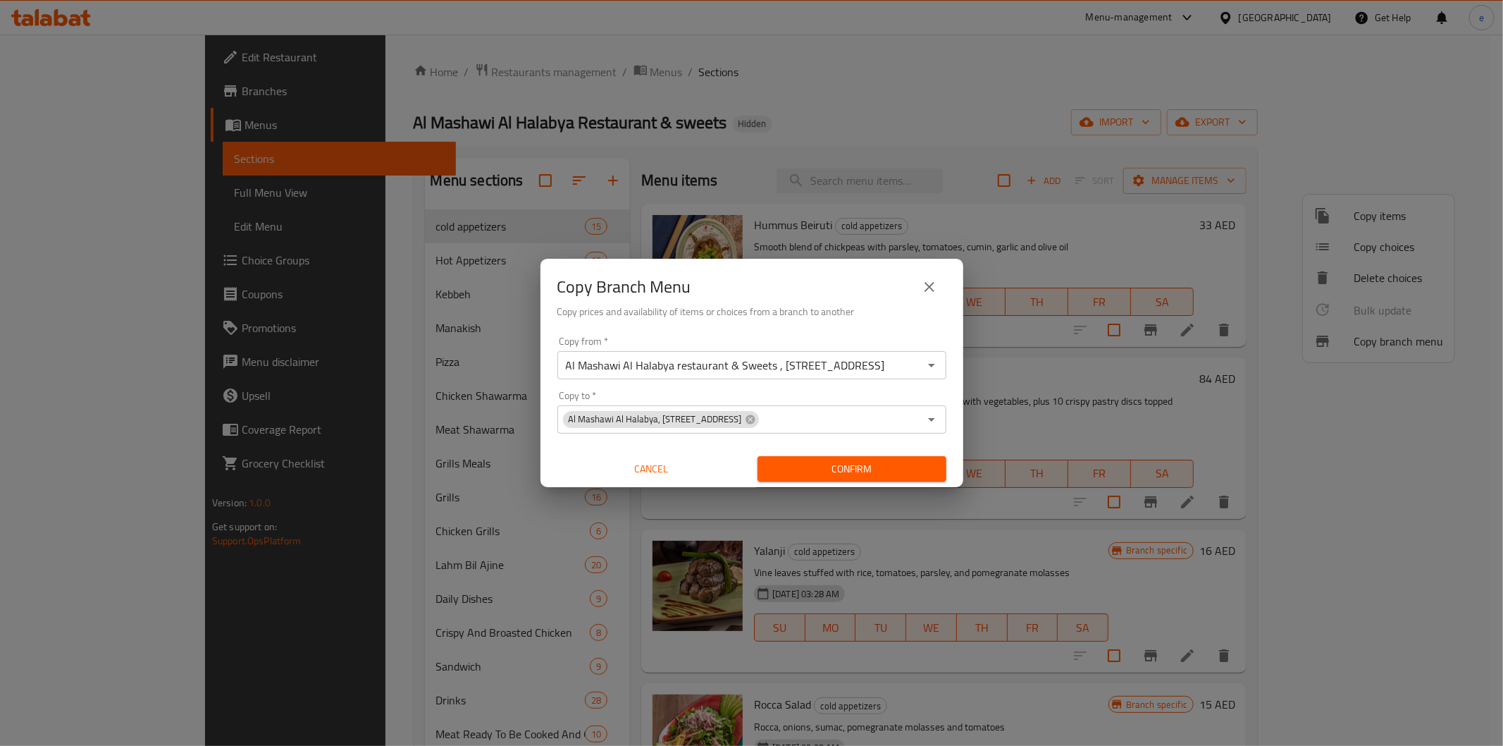
click at [853, 469] on span "Confirm" at bounding box center [852, 469] width 166 height 18
